Goal: Task Accomplishment & Management: Use online tool/utility

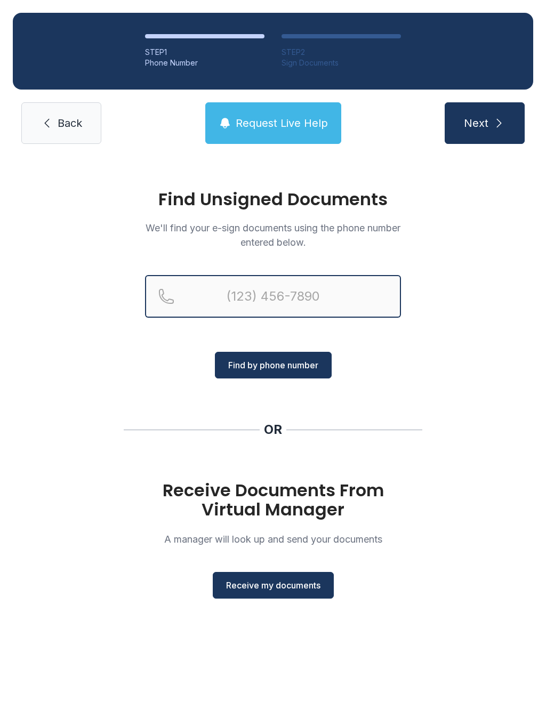
click at [316, 308] on input "Reservation phone number" at bounding box center [273, 296] width 256 height 43
type input "("
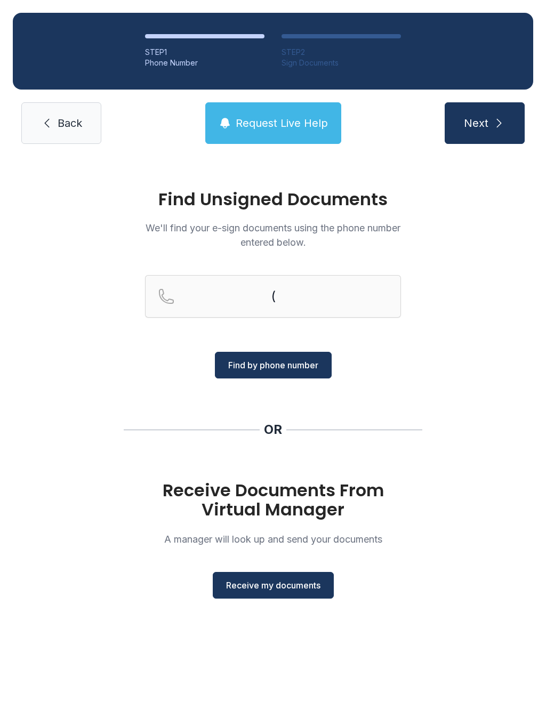
click at [512, 433] on div "Find Unsigned Documents We'll find your e-sign documents using the phone number…" at bounding box center [273, 399] width 546 height 484
click at [532, 509] on div "Find Unsigned Documents We'll find your e-sign documents using the phone number…" at bounding box center [273, 399] width 546 height 484
click at [307, 583] on span "Receive my documents" at bounding box center [273, 585] width 94 height 13
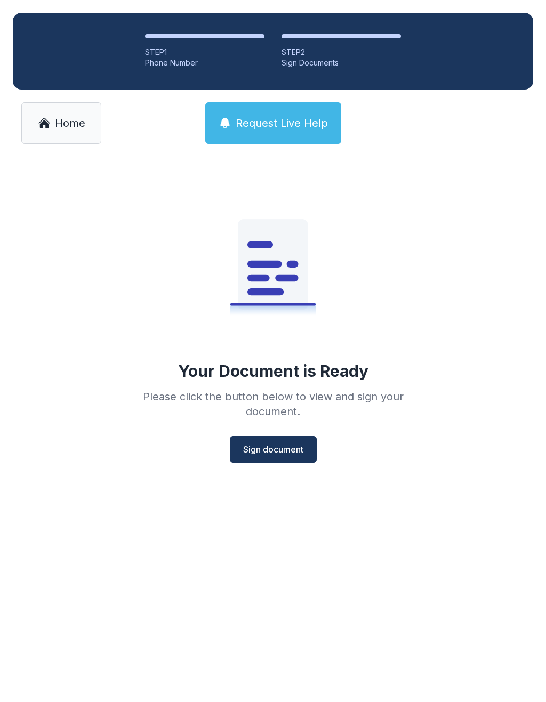
click at [304, 457] on button "Sign document" at bounding box center [273, 449] width 87 height 27
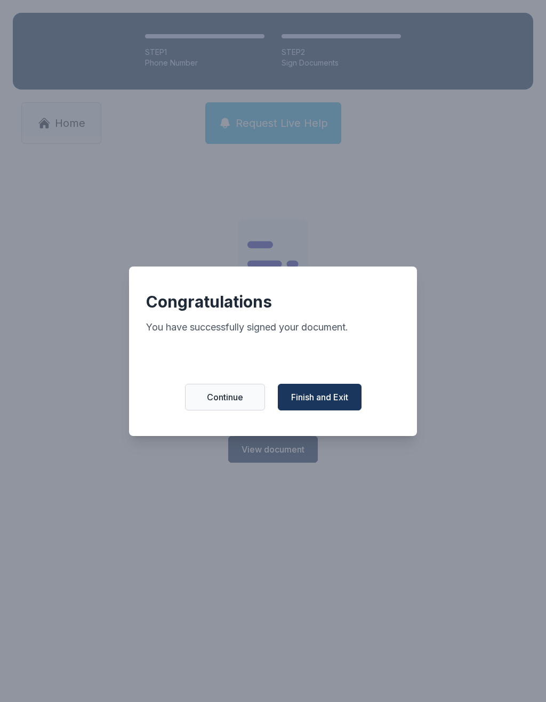
click at [329, 403] on span "Finish and Exit" at bounding box center [319, 396] width 57 height 13
